Goal: Task Accomplishment & Management: Use online tool/utility

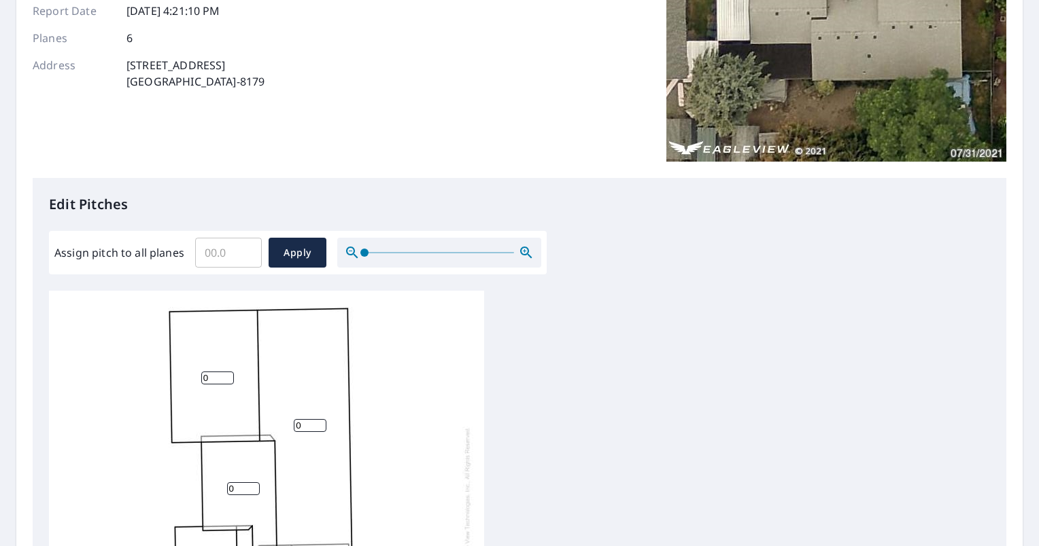
scroll to position [188, 0]
click at [220, 254] on input "Assign pitch to all planes" at bounding box center [228, 252] width 67 height 38
type input "4"
click at [304, 242] on button "Apply" at bounding box center [297, 252] width 58 height 30
type input "4"
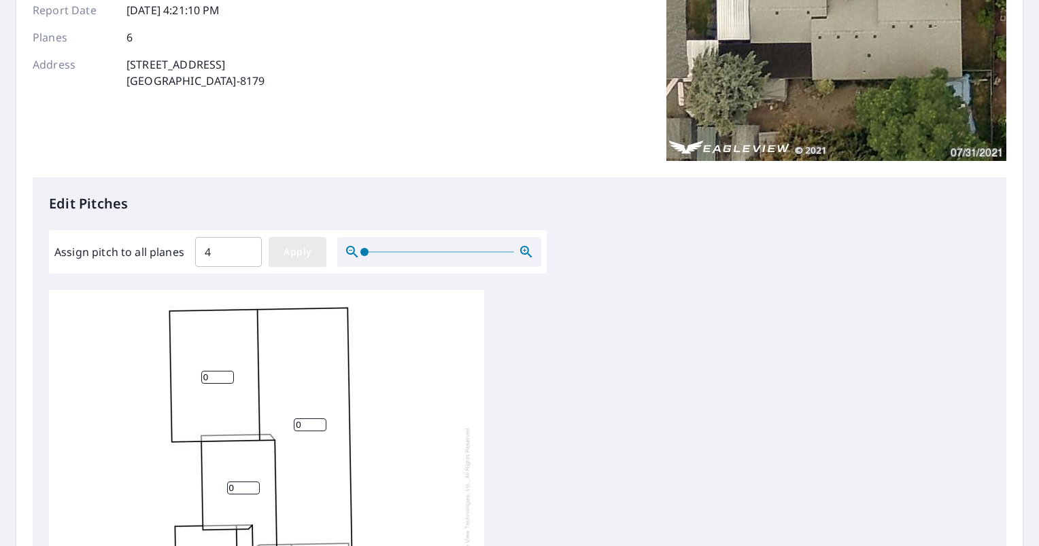
type input "4"
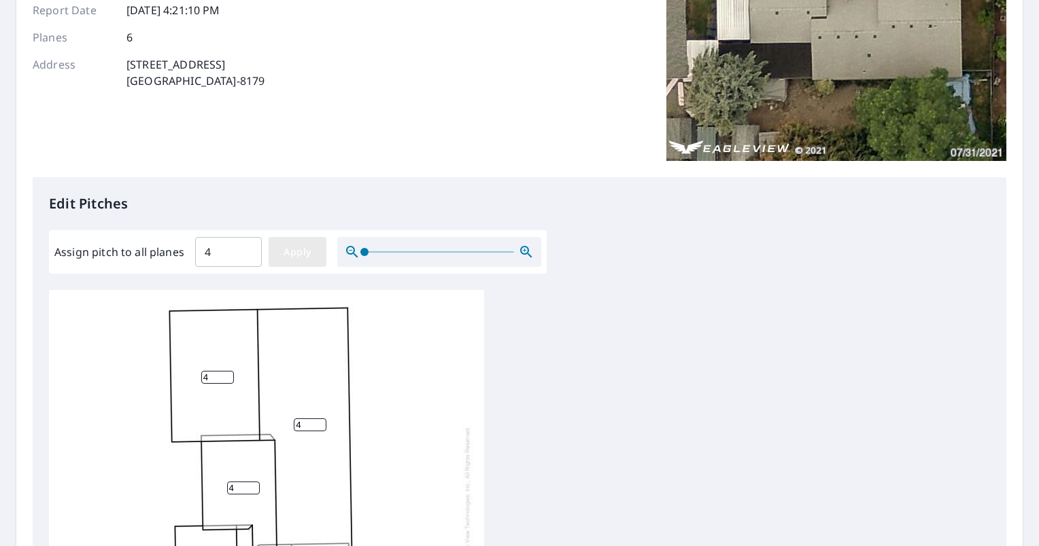
click at [300, 254] on span "Apply" at bounding box center [297, 252] width 36 height 17
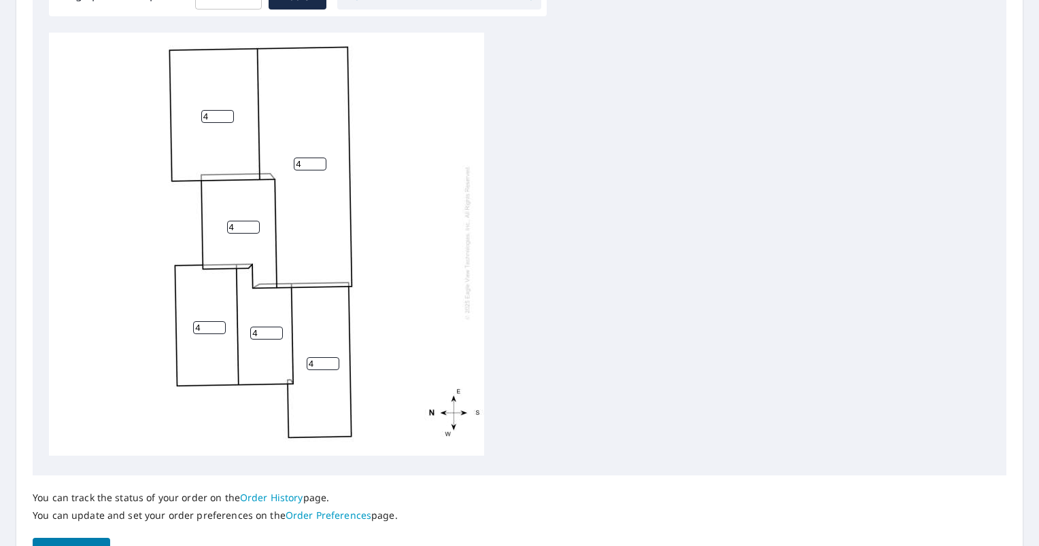
scroll to position [529, 0]
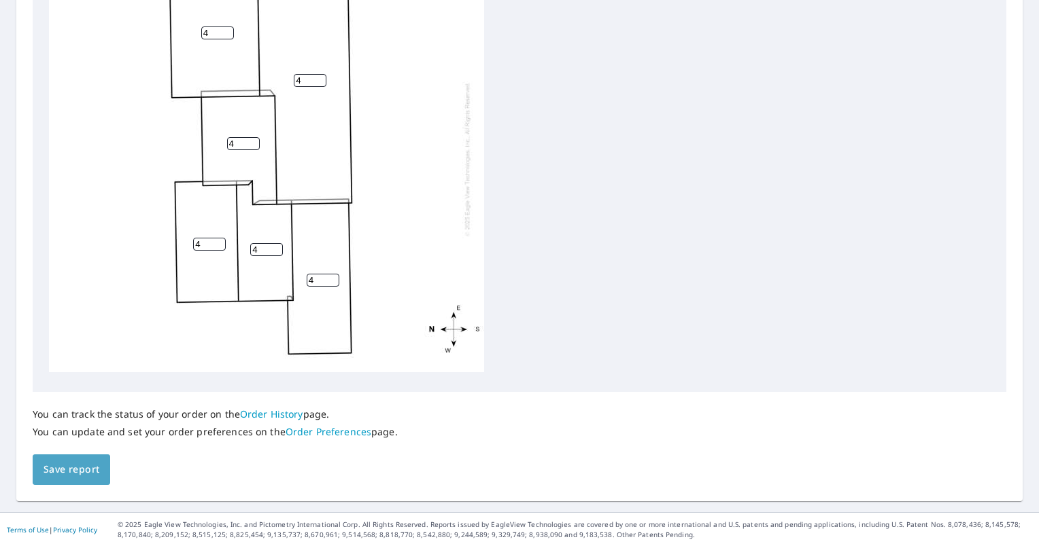
click at [85, 474] on span "Save report" at bounding box center [71, 469] width 56 height 17
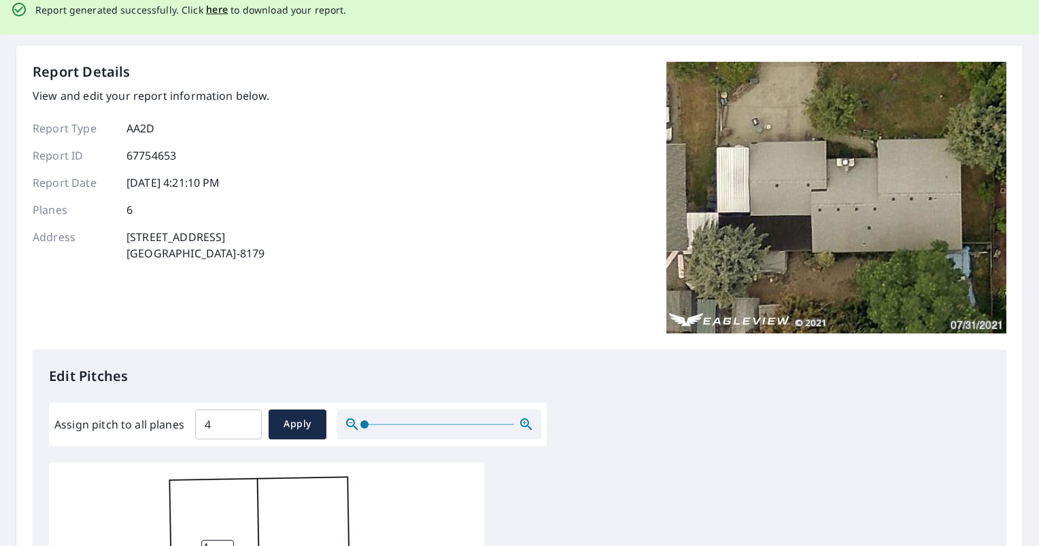
scroll to position [0, 0]
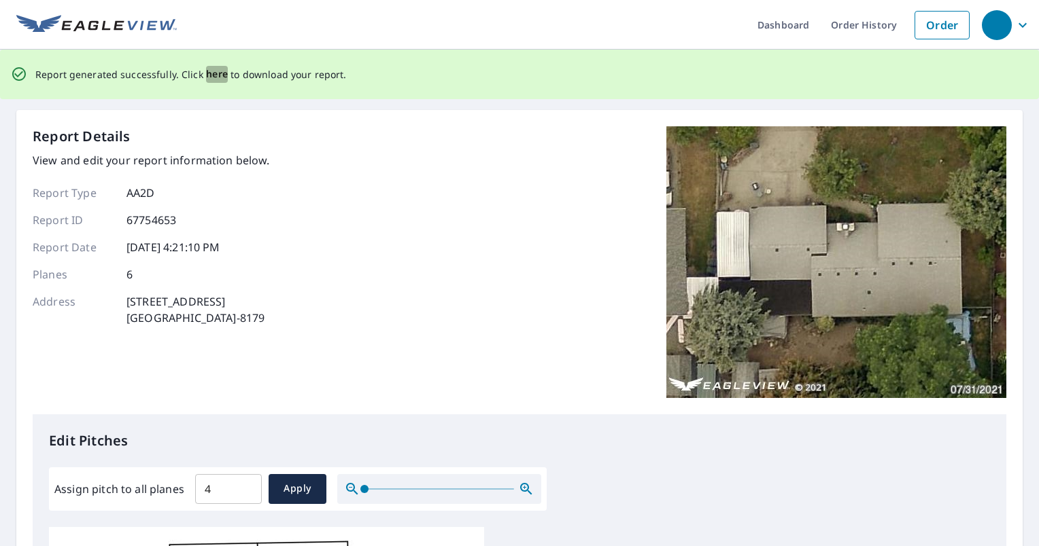
click at [206, 74] on span "here" at bounding box center [217, 74] width 22 height 17
